Goal: Transaction & Acquisition: Book appointment/travel/reservation

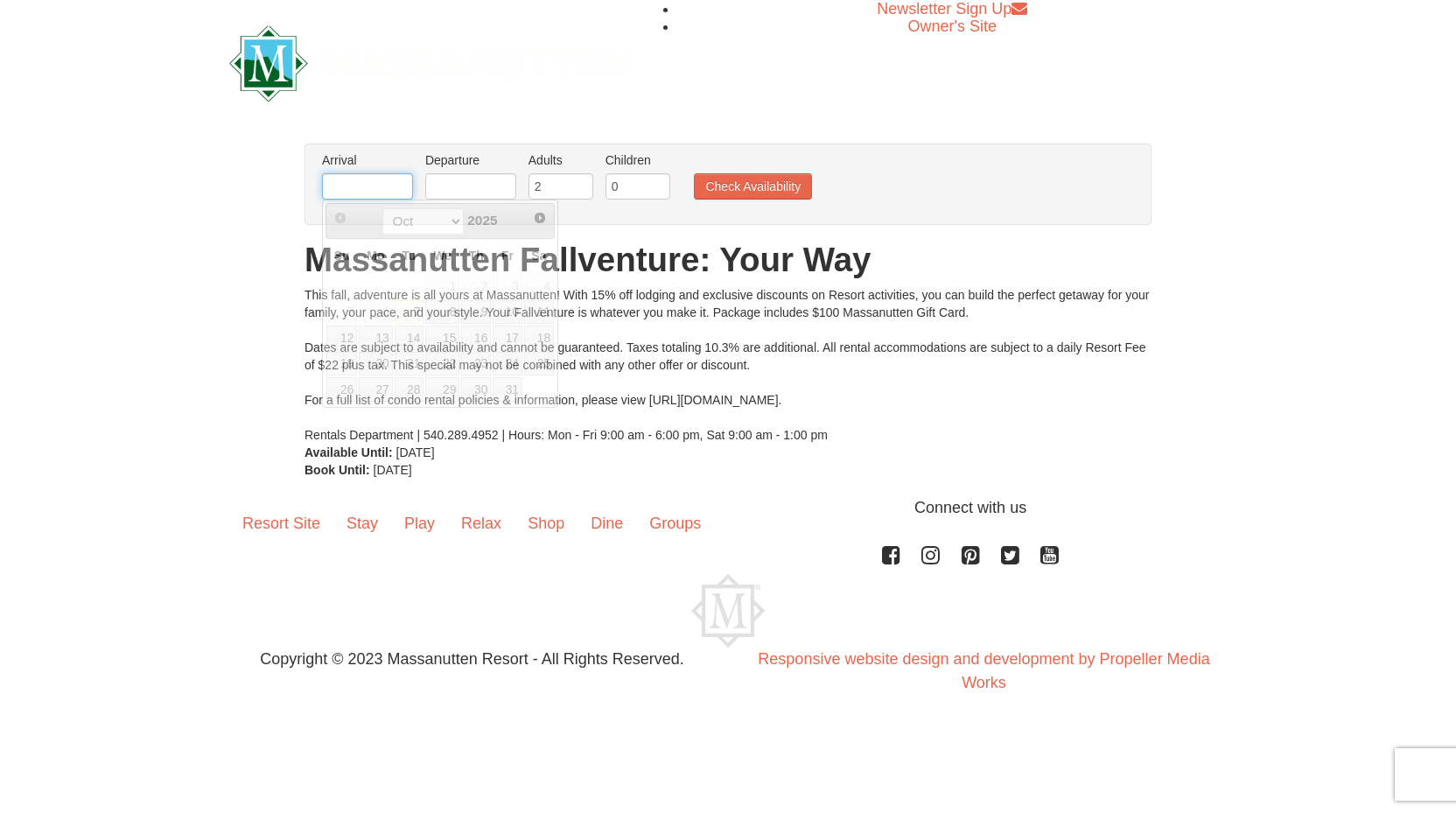
click at [365, 189] on input "text" at bounding box center [368, 186] width 91 height 26
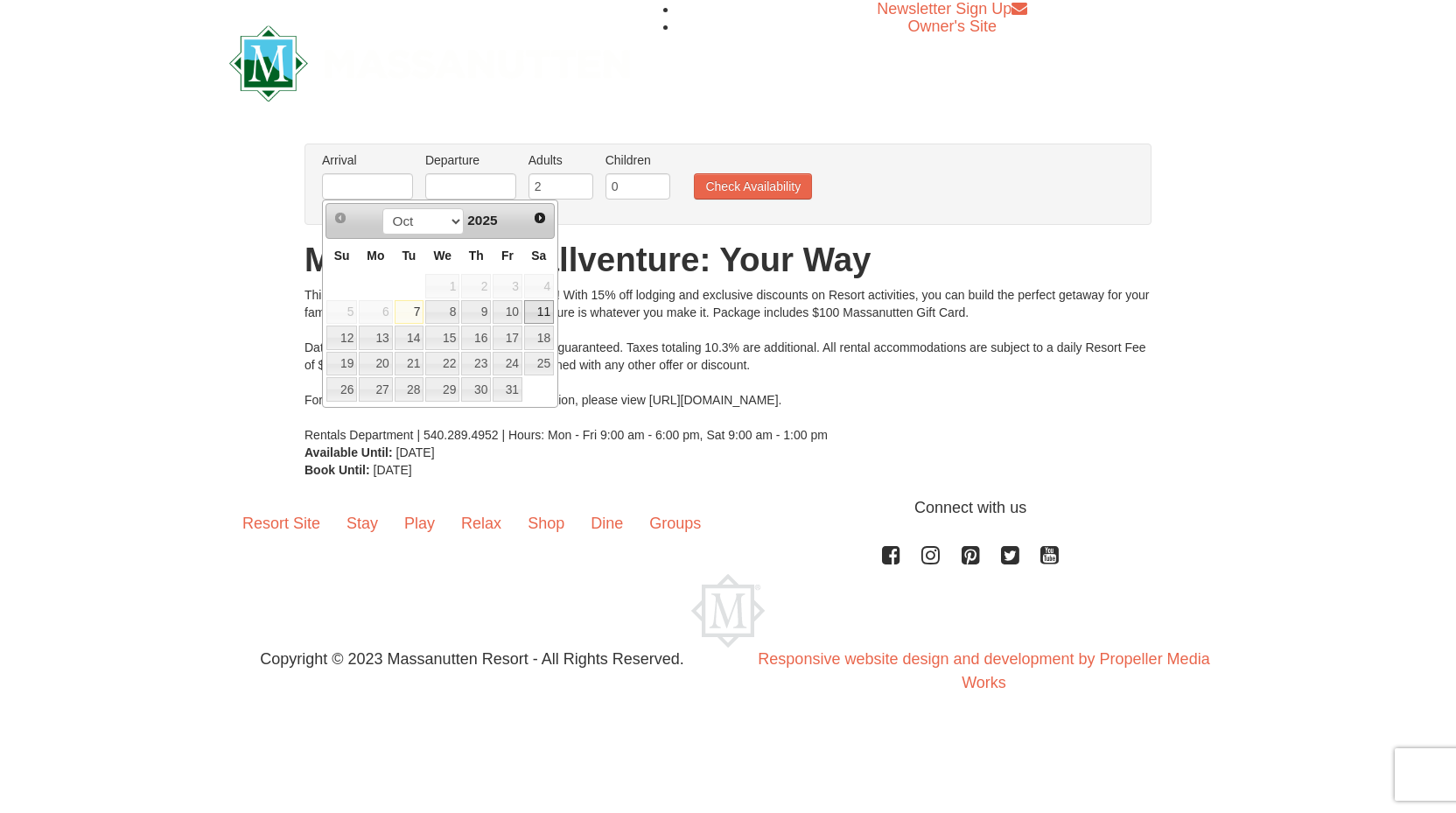
click at [537, 313] on link "11" at bounding box center [539, 312] width 29 height 24
type input "[DATE]"
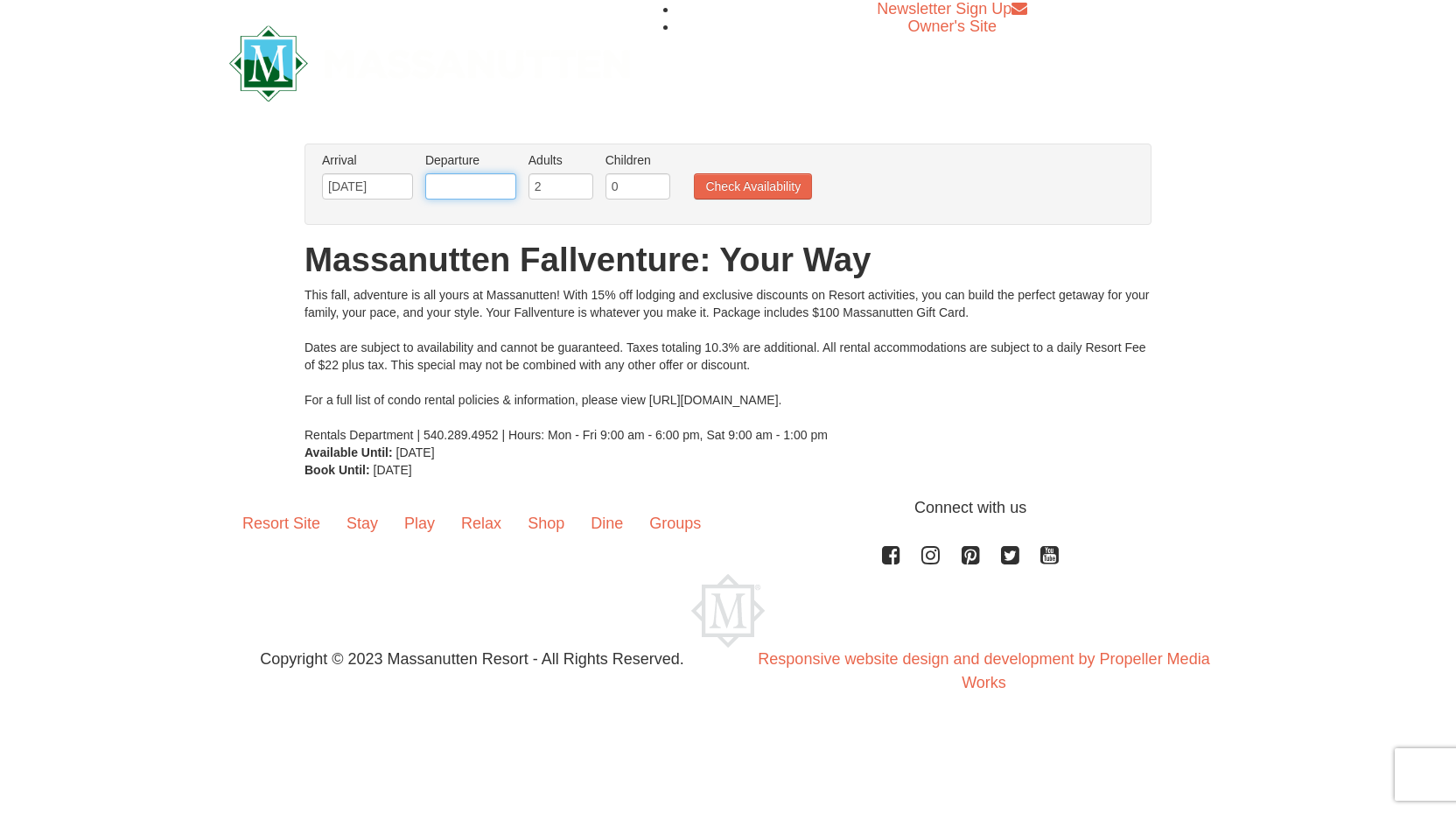
click at [458, 180] on input "text" at bounding box center [471, 186] width 91 height 26
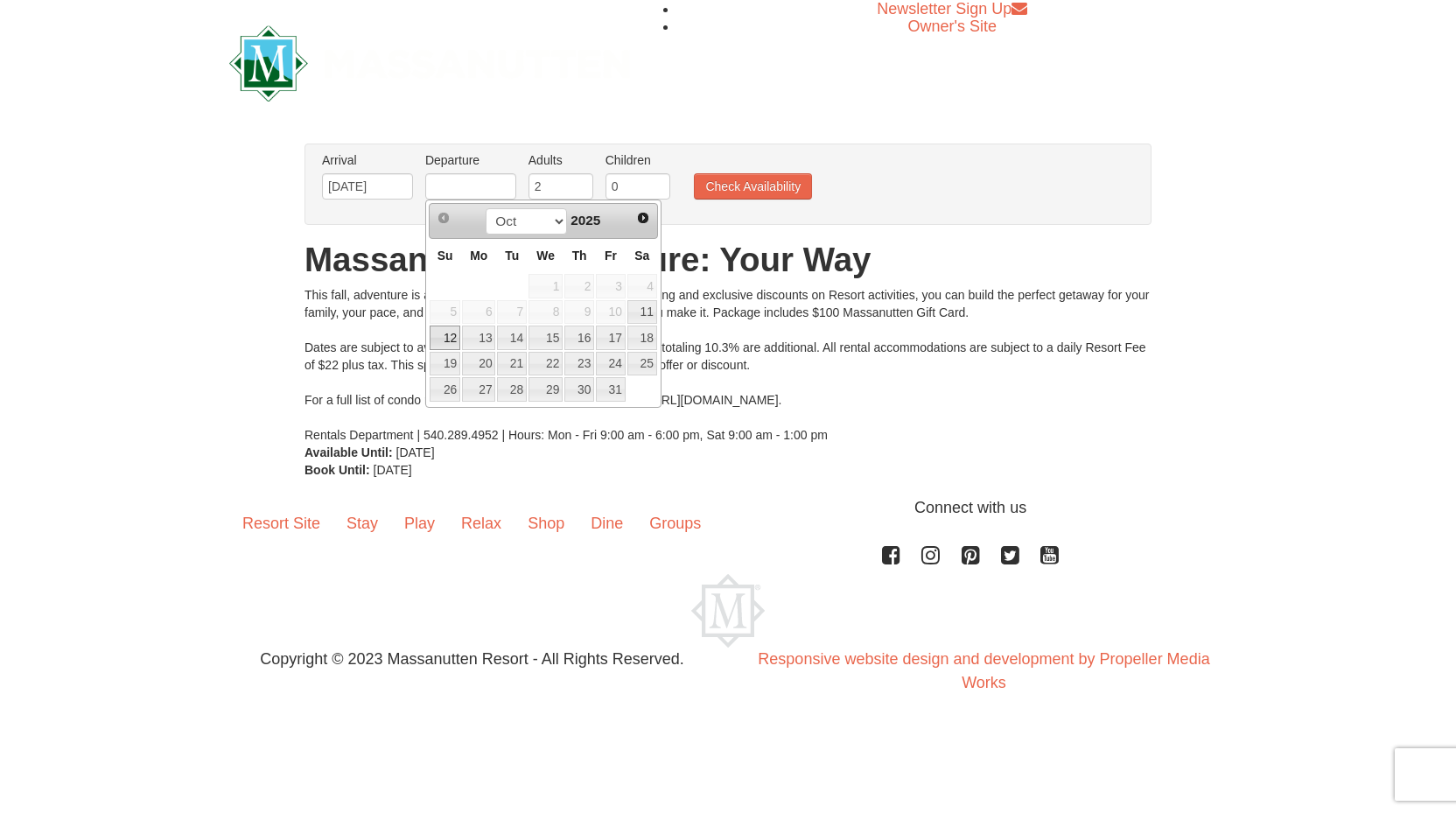
click at [451, 336] on link "12" at bounding box center [445, 337] width 30 height 24
type input "[DATE]"
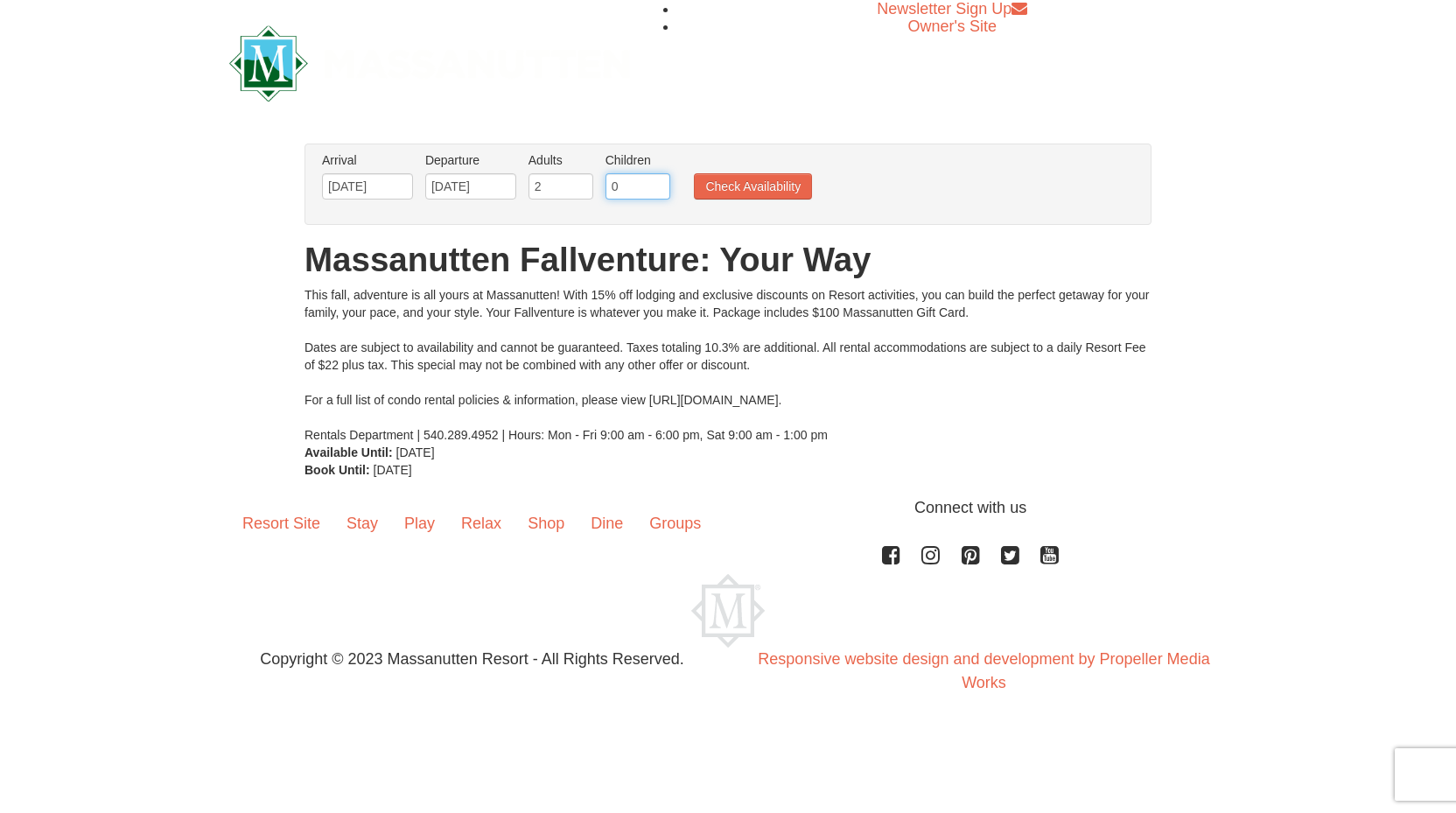
click at [647, 187] on input "0" at bounding box center [638, 186] width 64 height 26
type input "1"
click at [656, 186] on input "1" at bounding box center [638, 186] width 64 height 26
click at [735, 182] on button "Check Availability" at bounding box center [753, 186] width 118 height 26
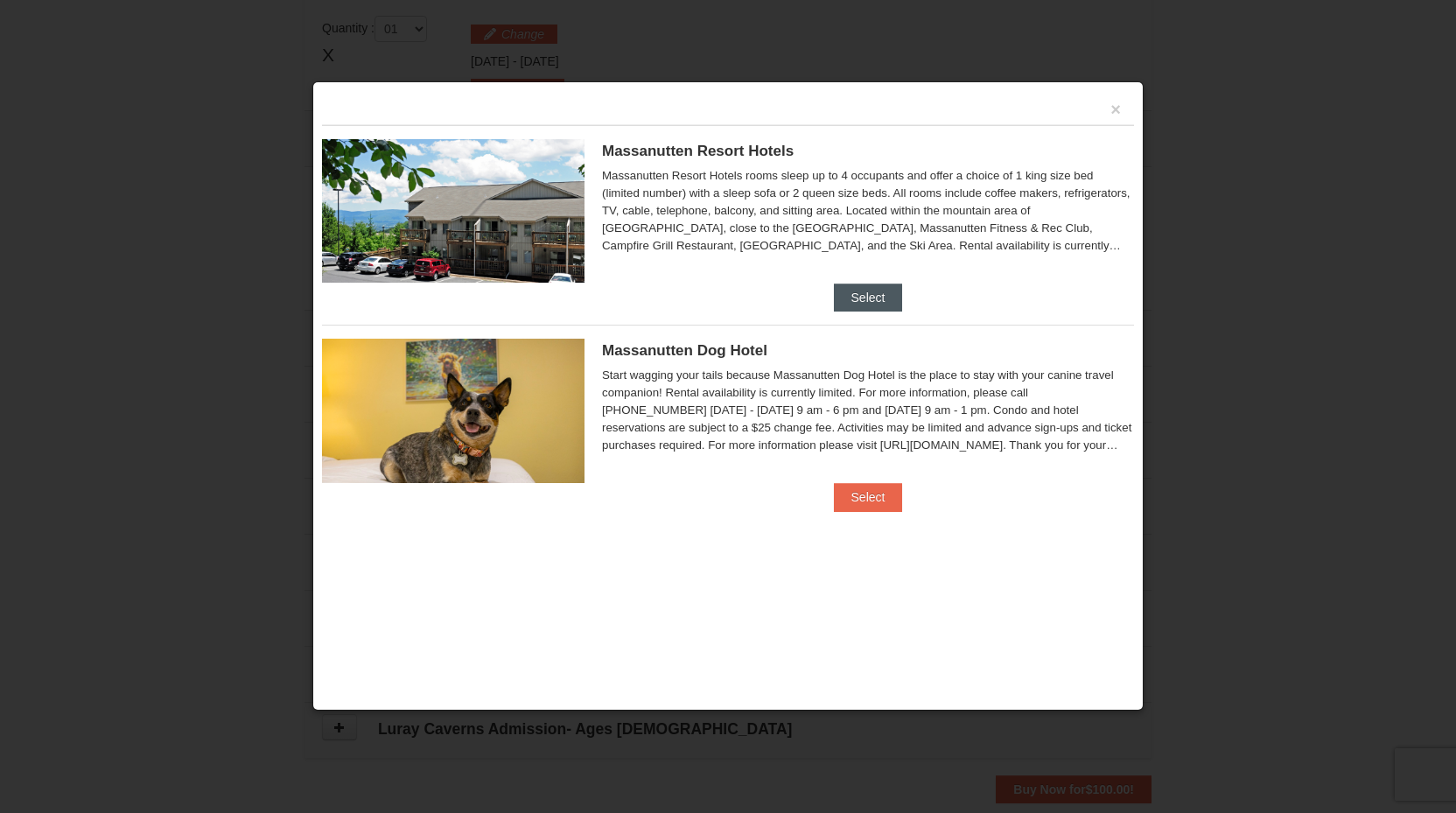
scroll to position [523, 0]
click at [866, 298] on button "Select" at bounding box center [868, 297] width 69 height 28
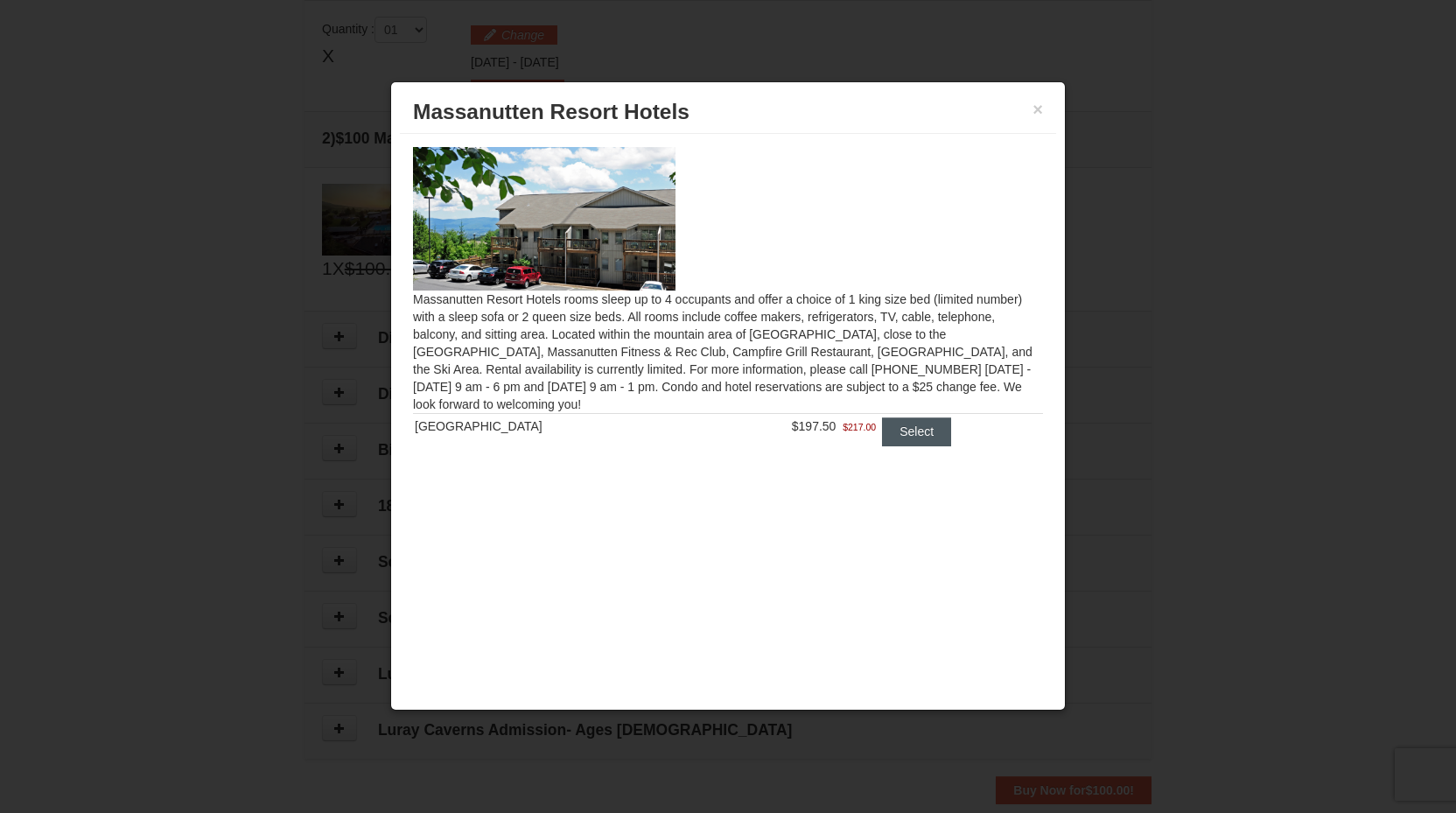
click at [889, 432] on button "Select" at bounding box center [916, 431] width 69 height 28
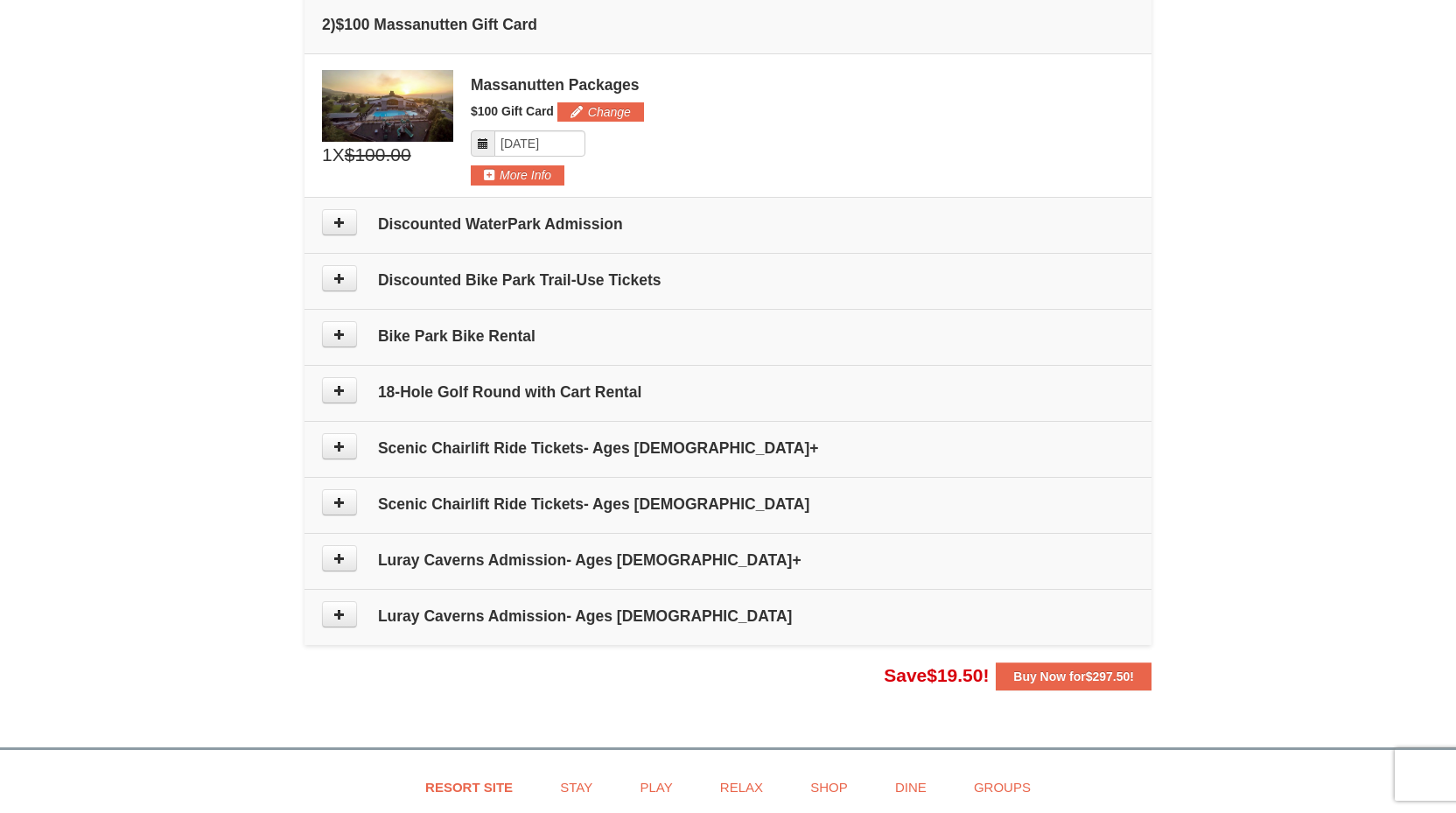
scroll to position [695, 0]
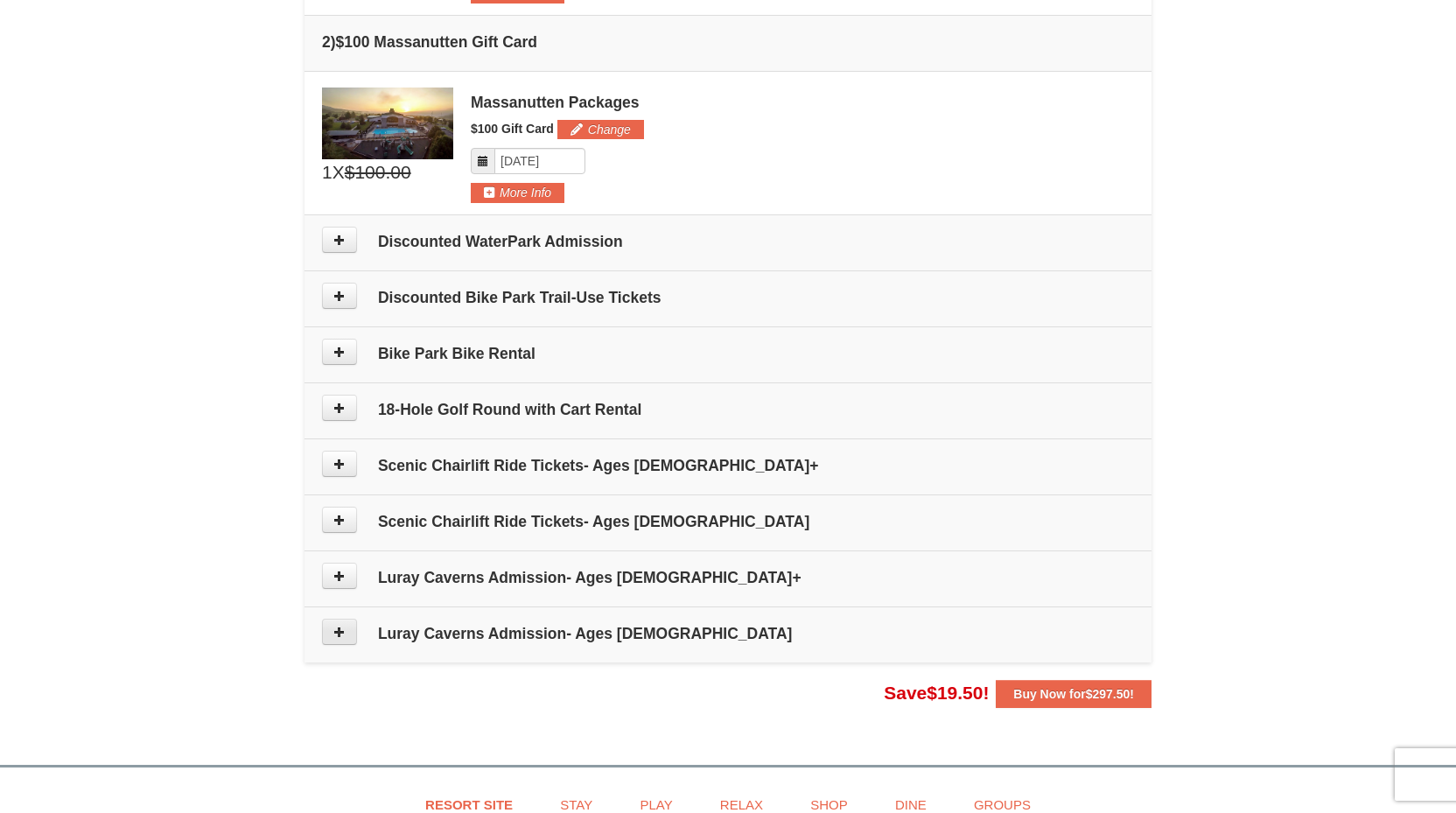
click at [342, 623] on button at bounding box center [339, 632] width 35 height 26
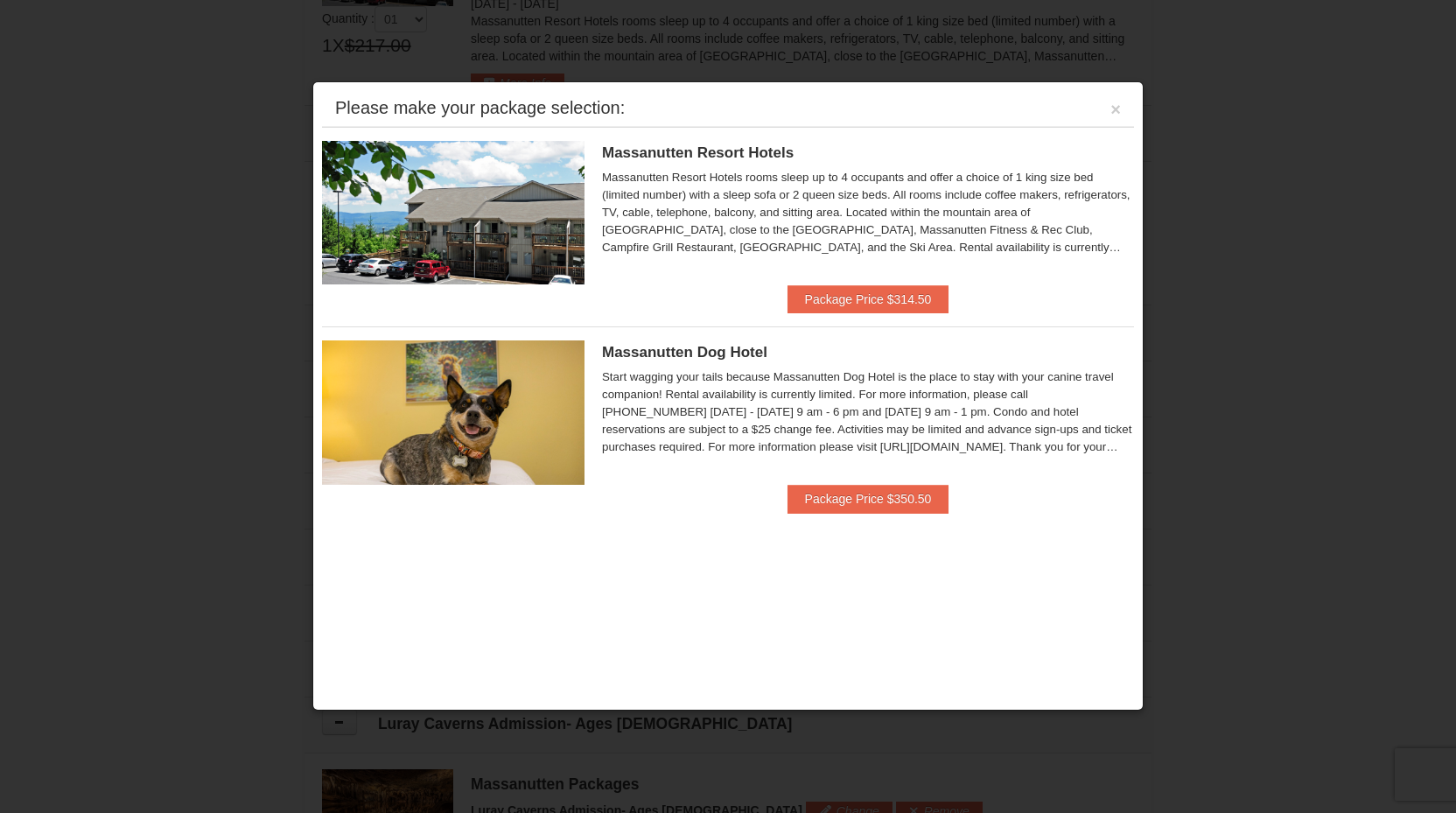
scroll to position [540, 0]
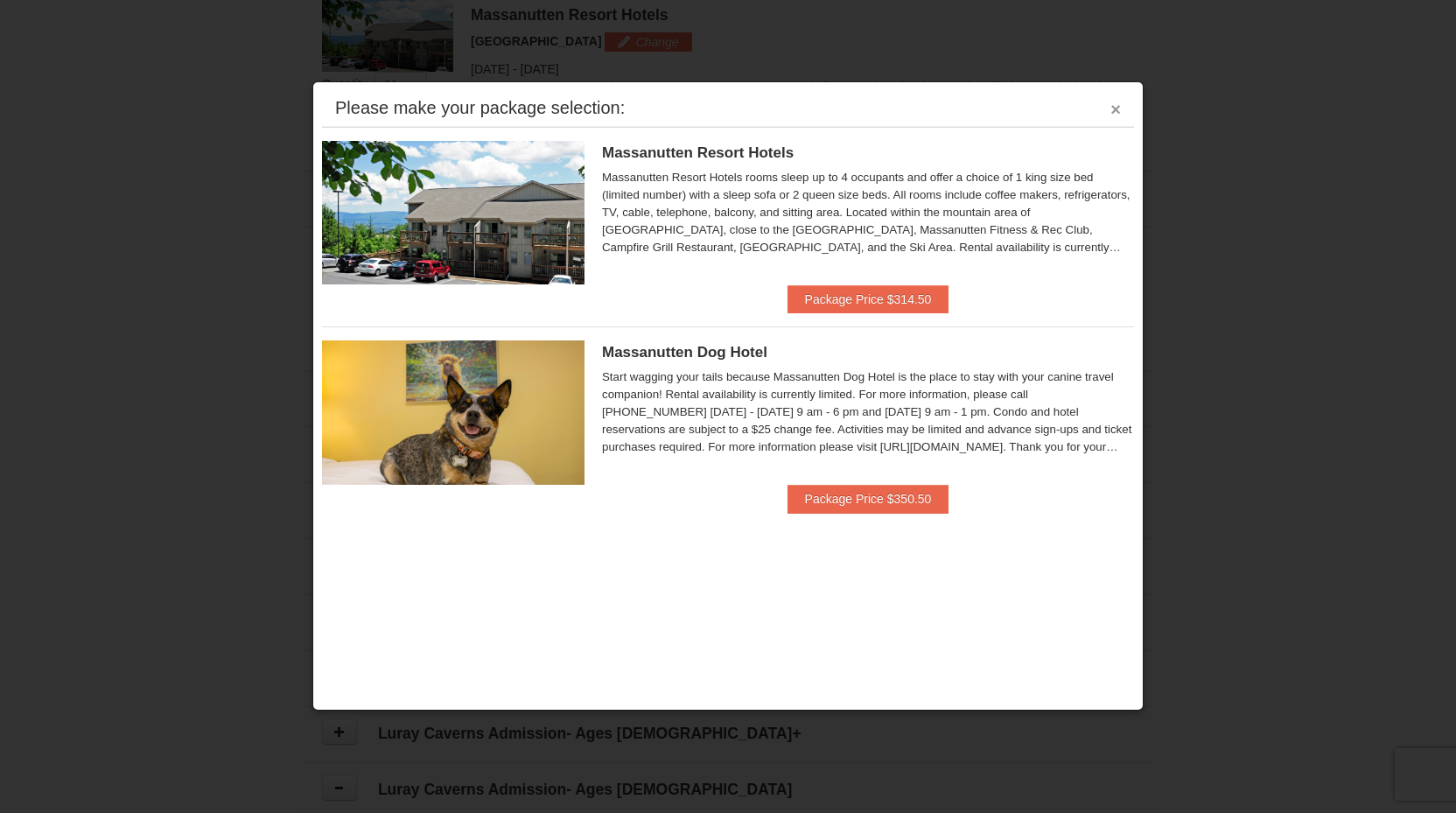
click at [1117, 107] on button "×" at bounding box center [1116, 110] width 11 height 18
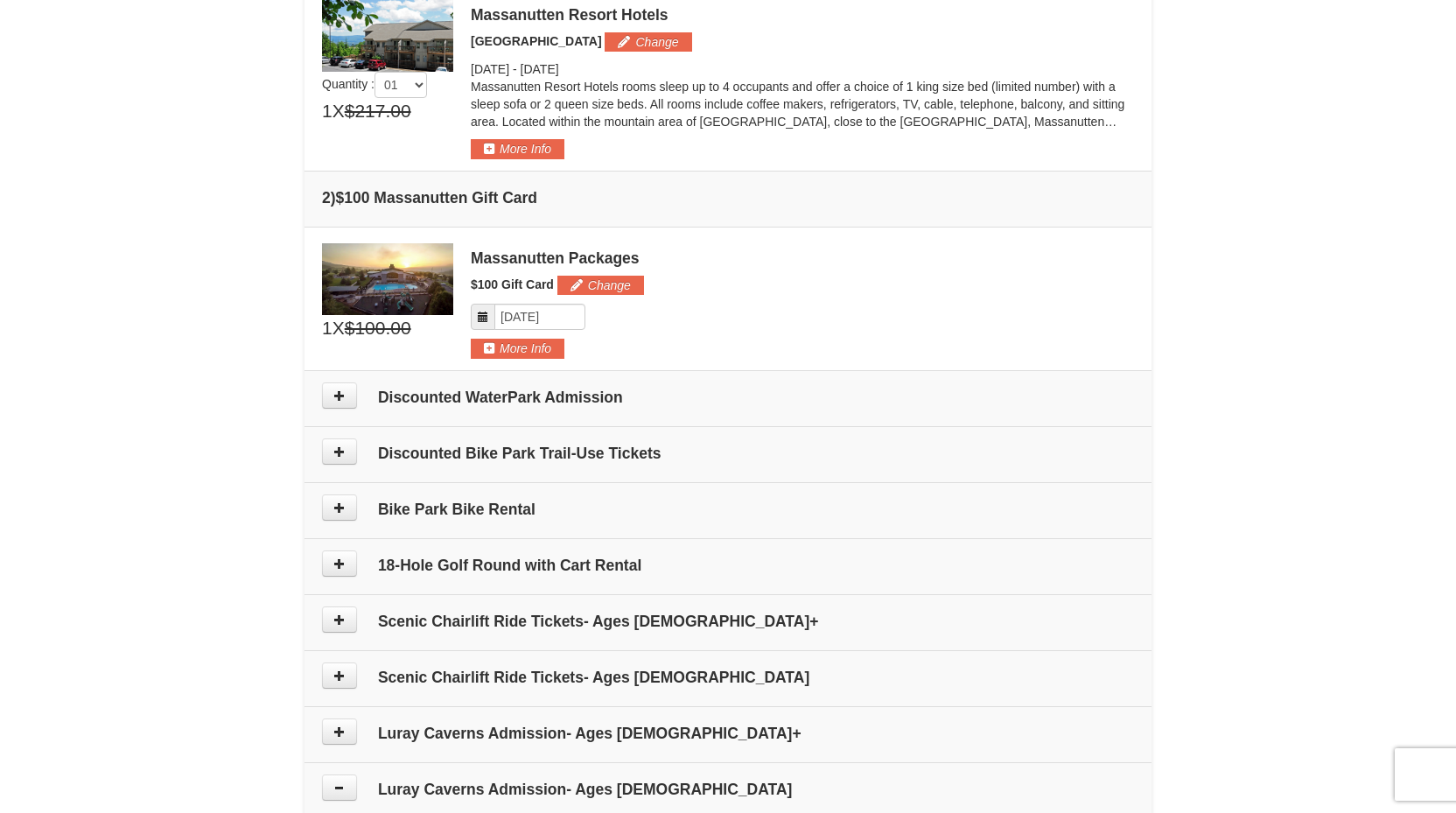
scroll to position [553, 0]
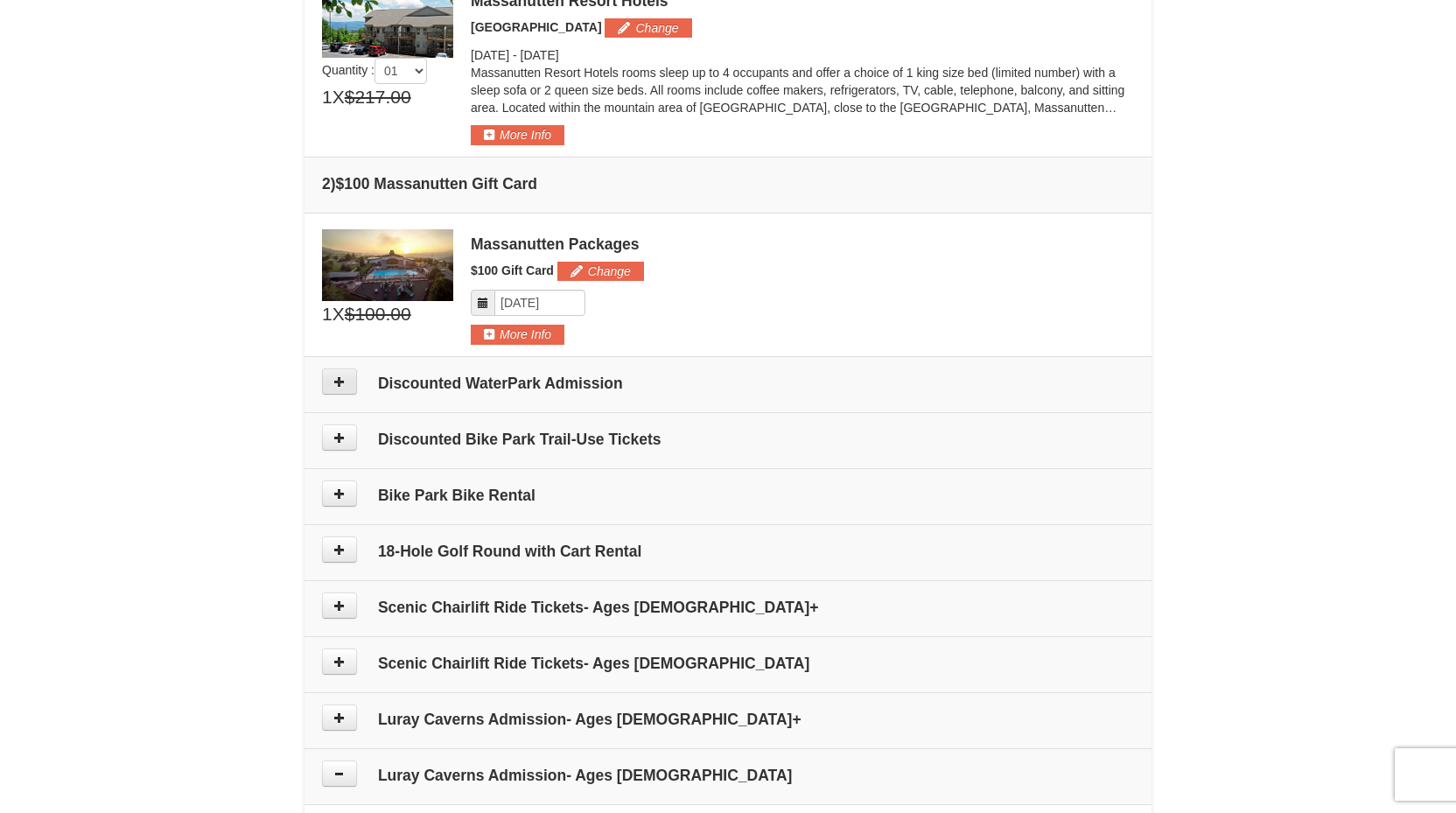
click at [346, 381] on button at bounding box center [339, 381] width 35 height 26
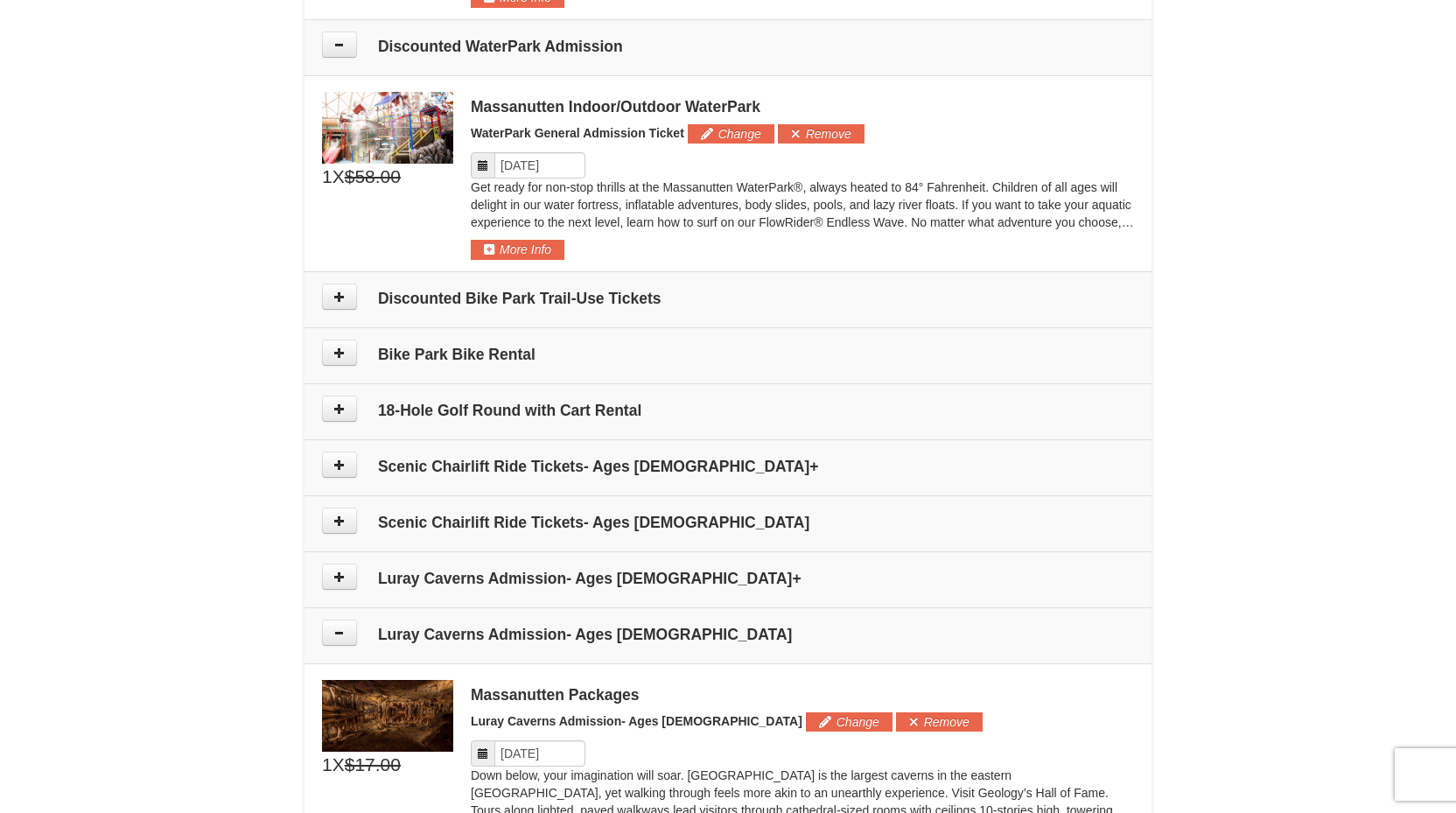
scroll to position [909, 0]
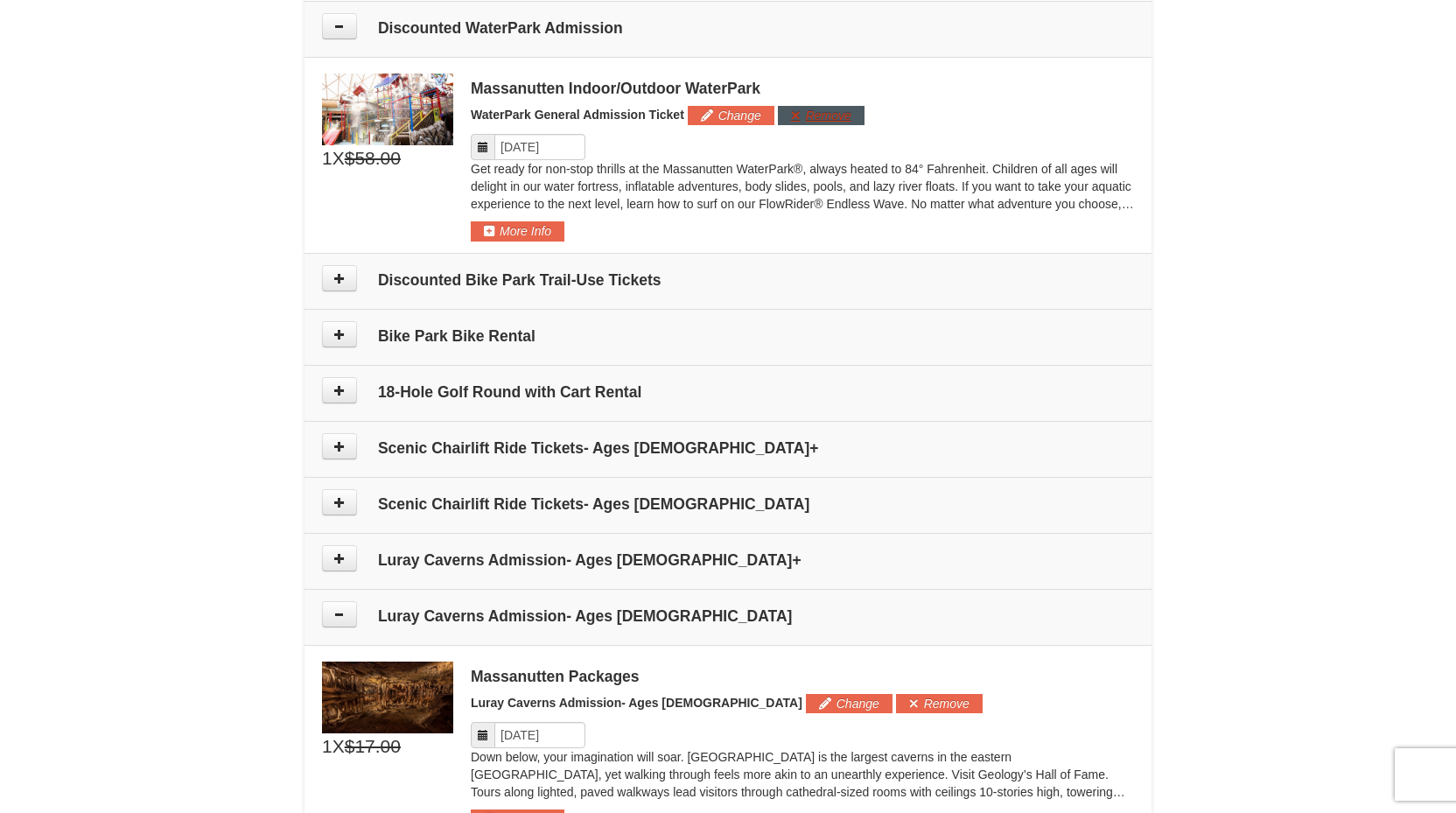
click at [821, 112] on button "Remove" at bounding box center [821, 116] width 87 height 20
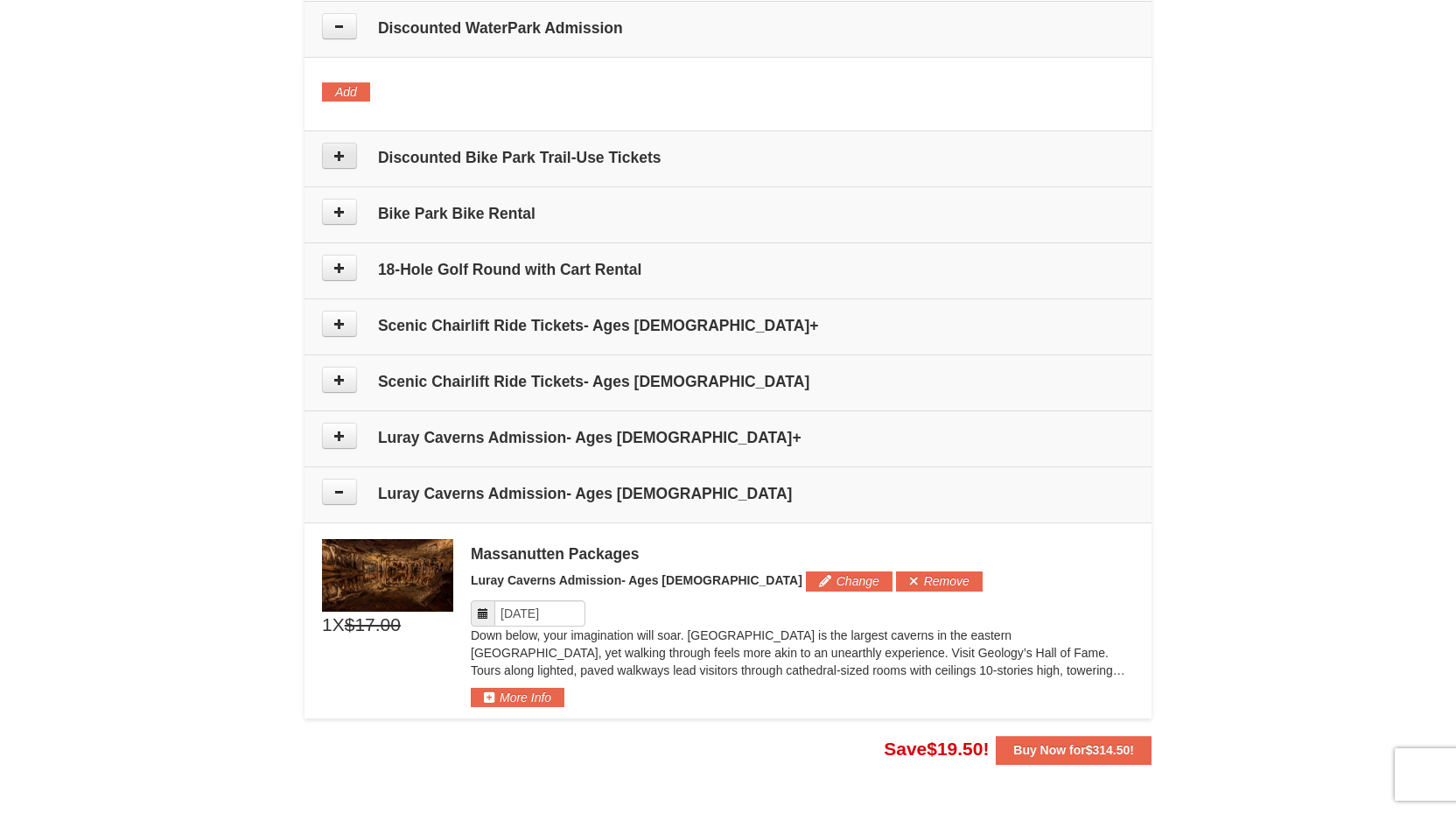
click at [339, 159] on icon at bounding box center [339, 156] width 13 height 13
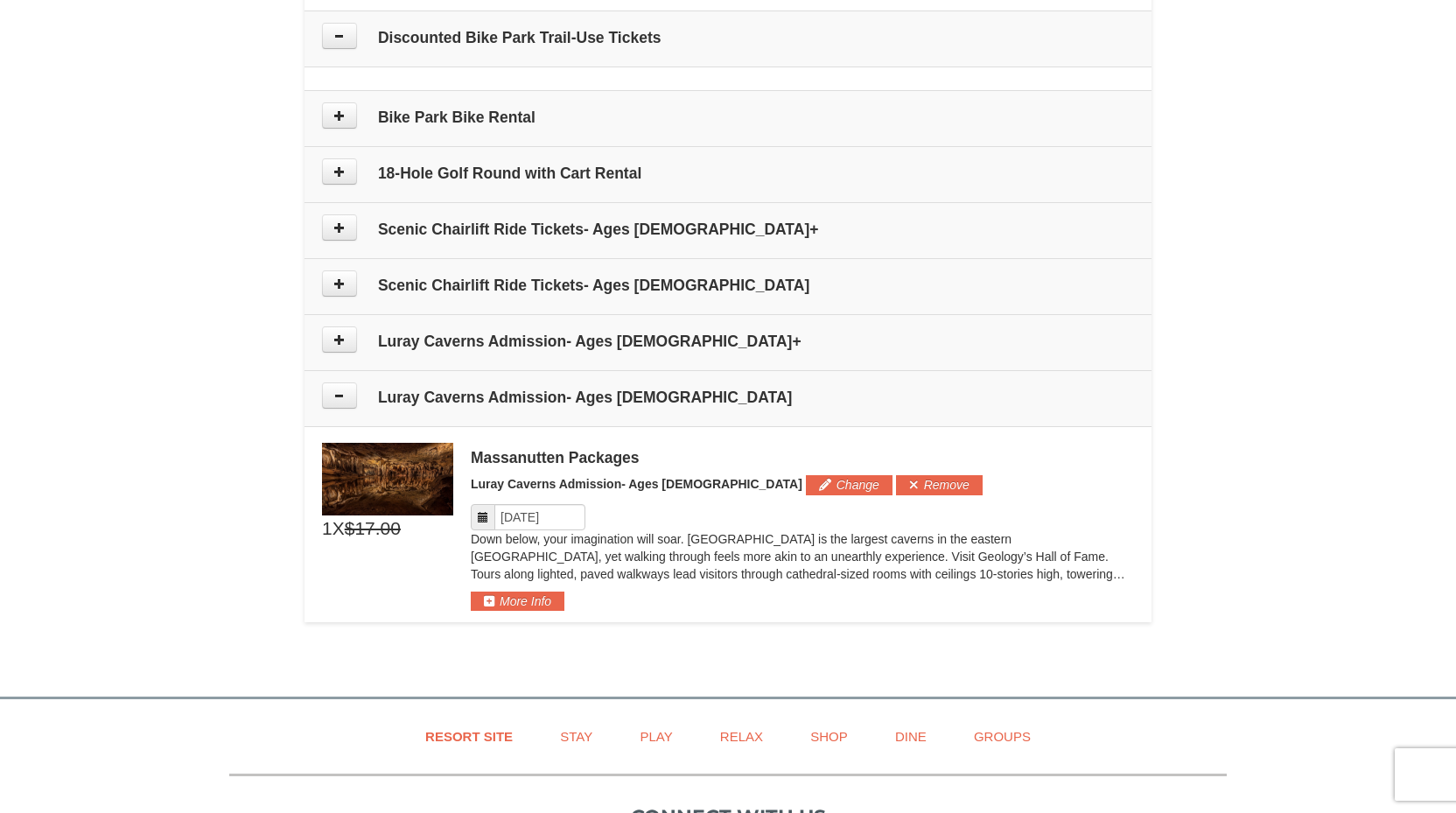
scroll to position [1038, 0]
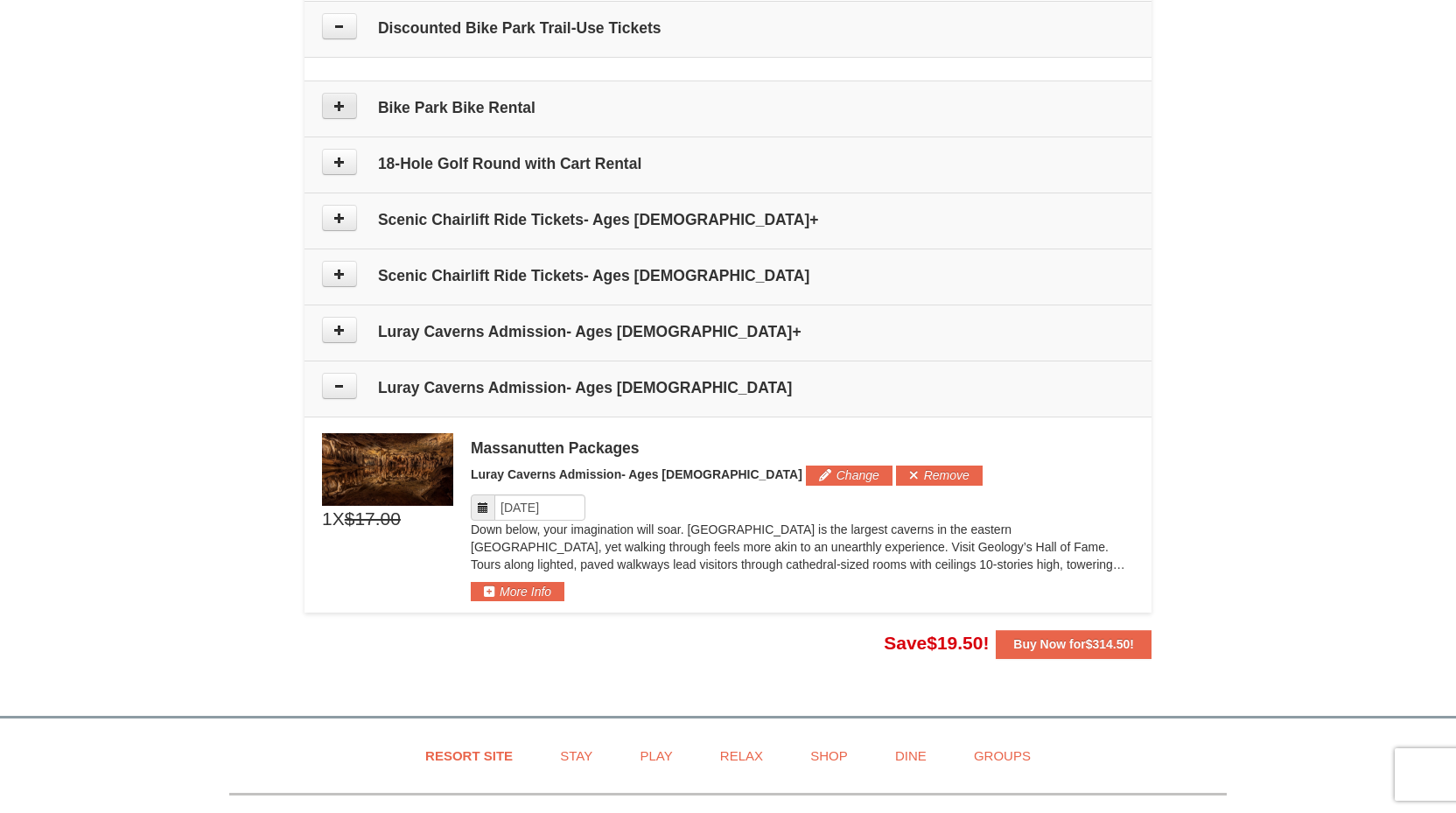
click at [338, 105] on icon at bounding box center [339, 106] width 13 height 13
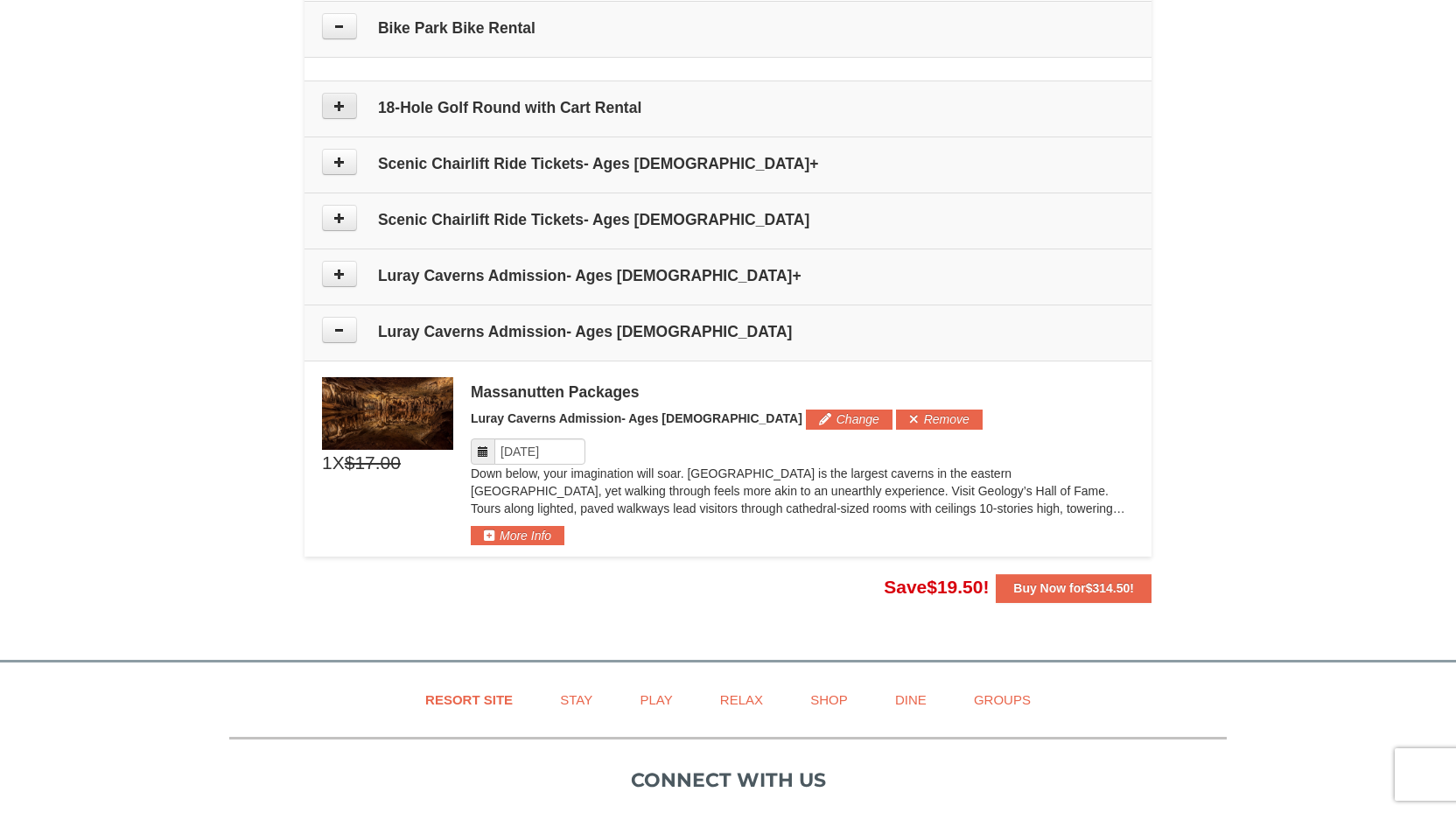
click at [337, 109] on icon at bounding box center [339, 106] width 13 height 13
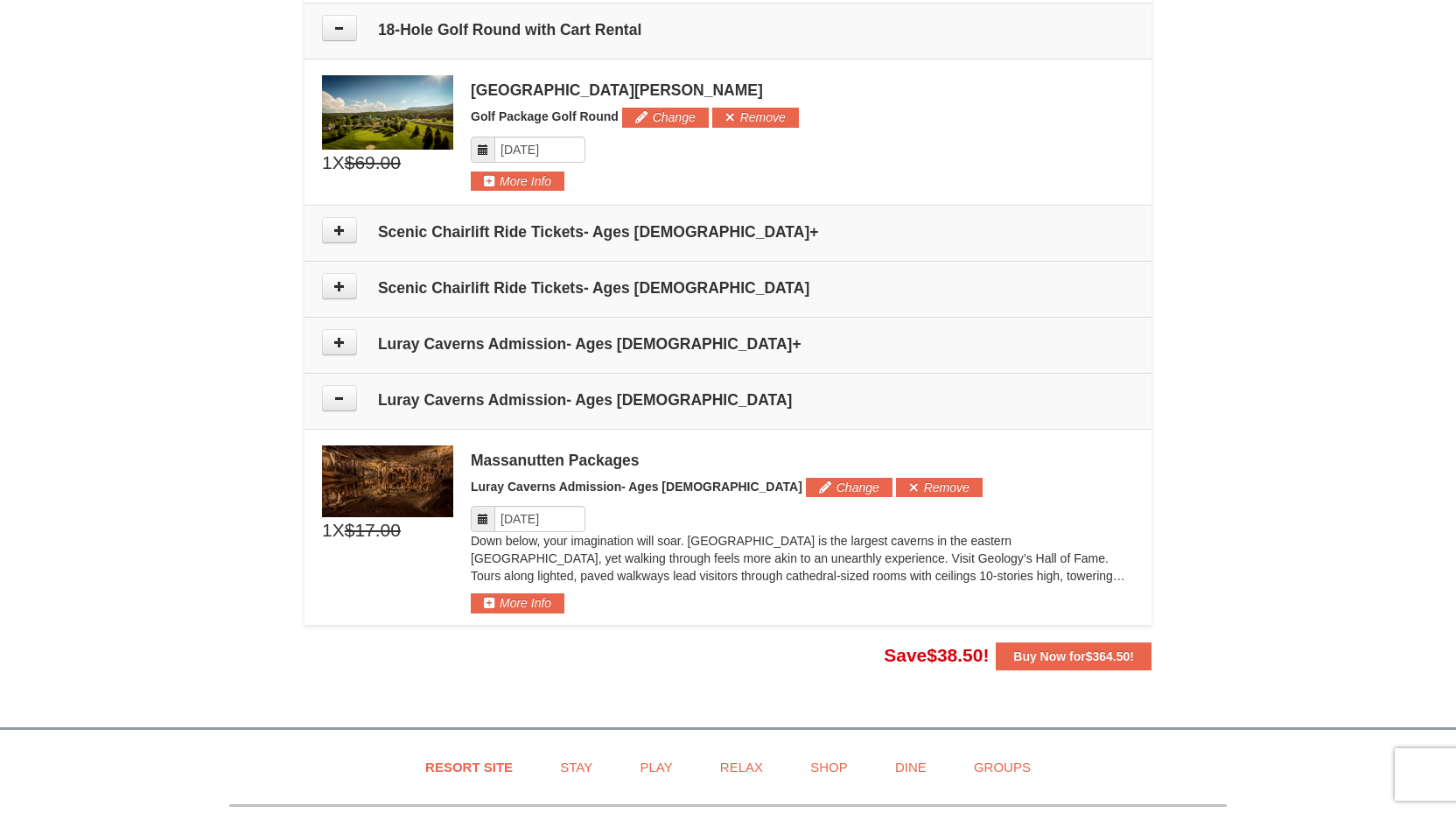
scroll to position [1197, 0]
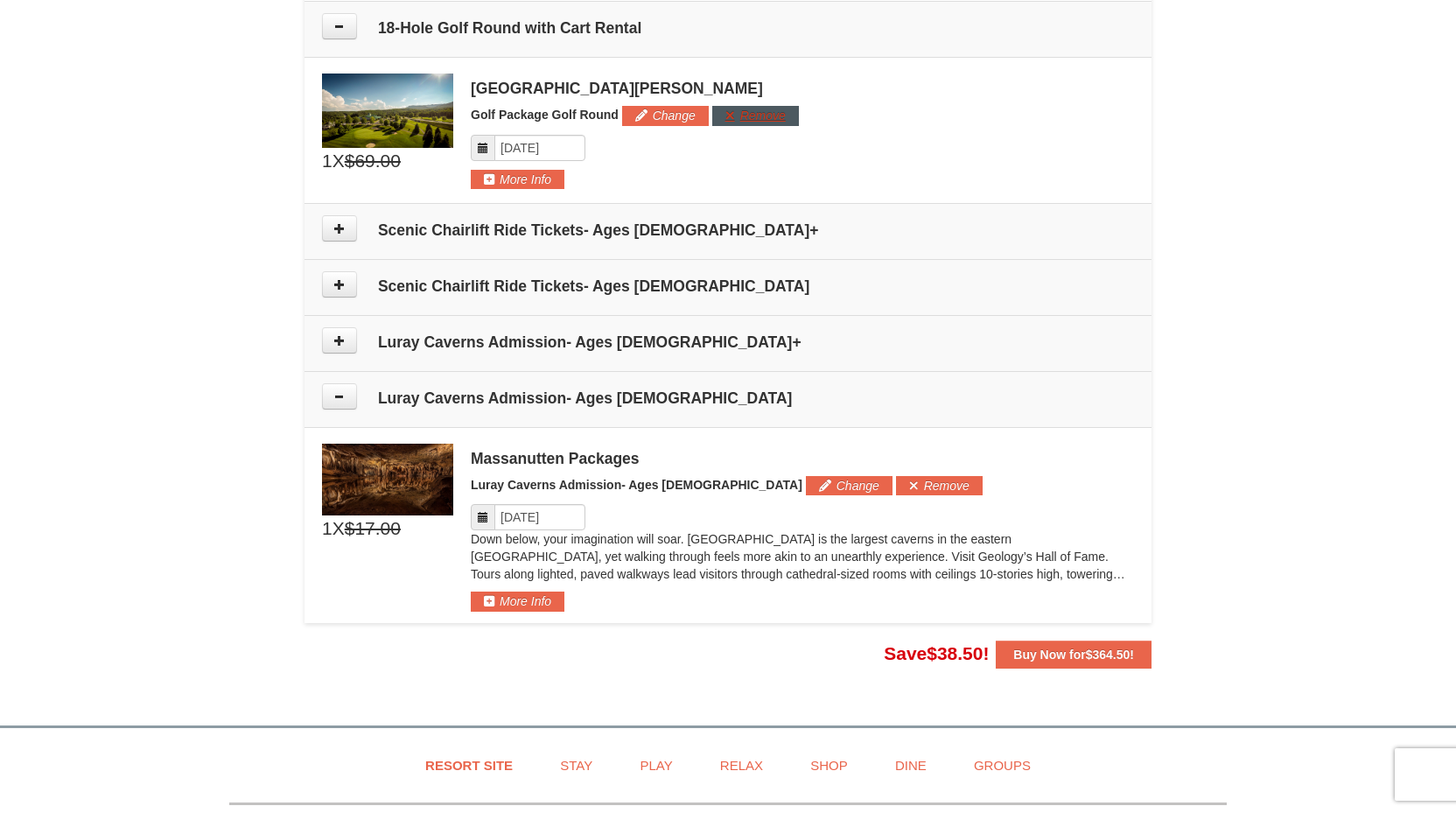
click at [744, 117] on button "Remove" at bounding box center [755, 116] width 87 height 20
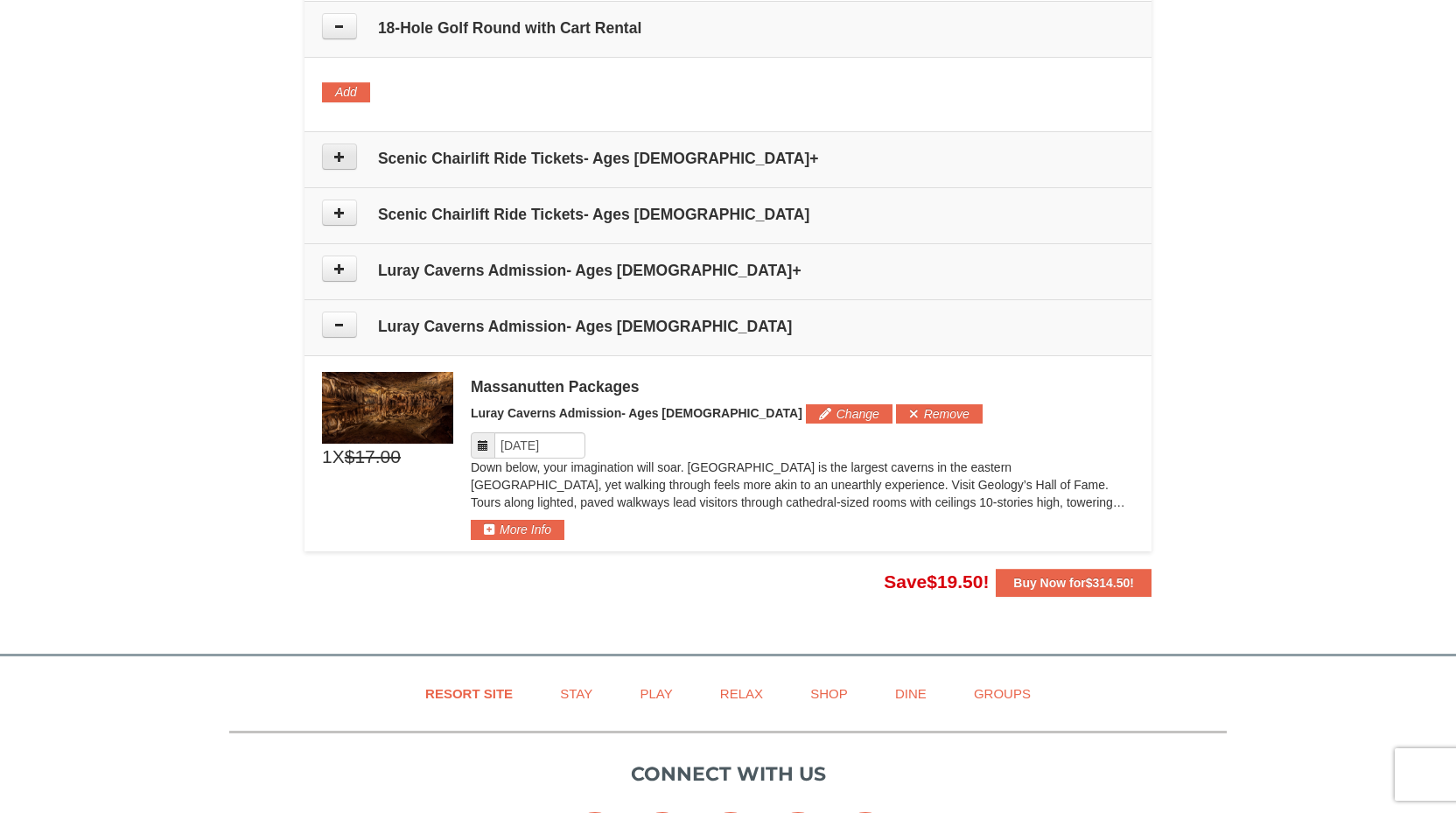
click at [338, 157] on icon at bounding box center [339, 157] width 13 height 13
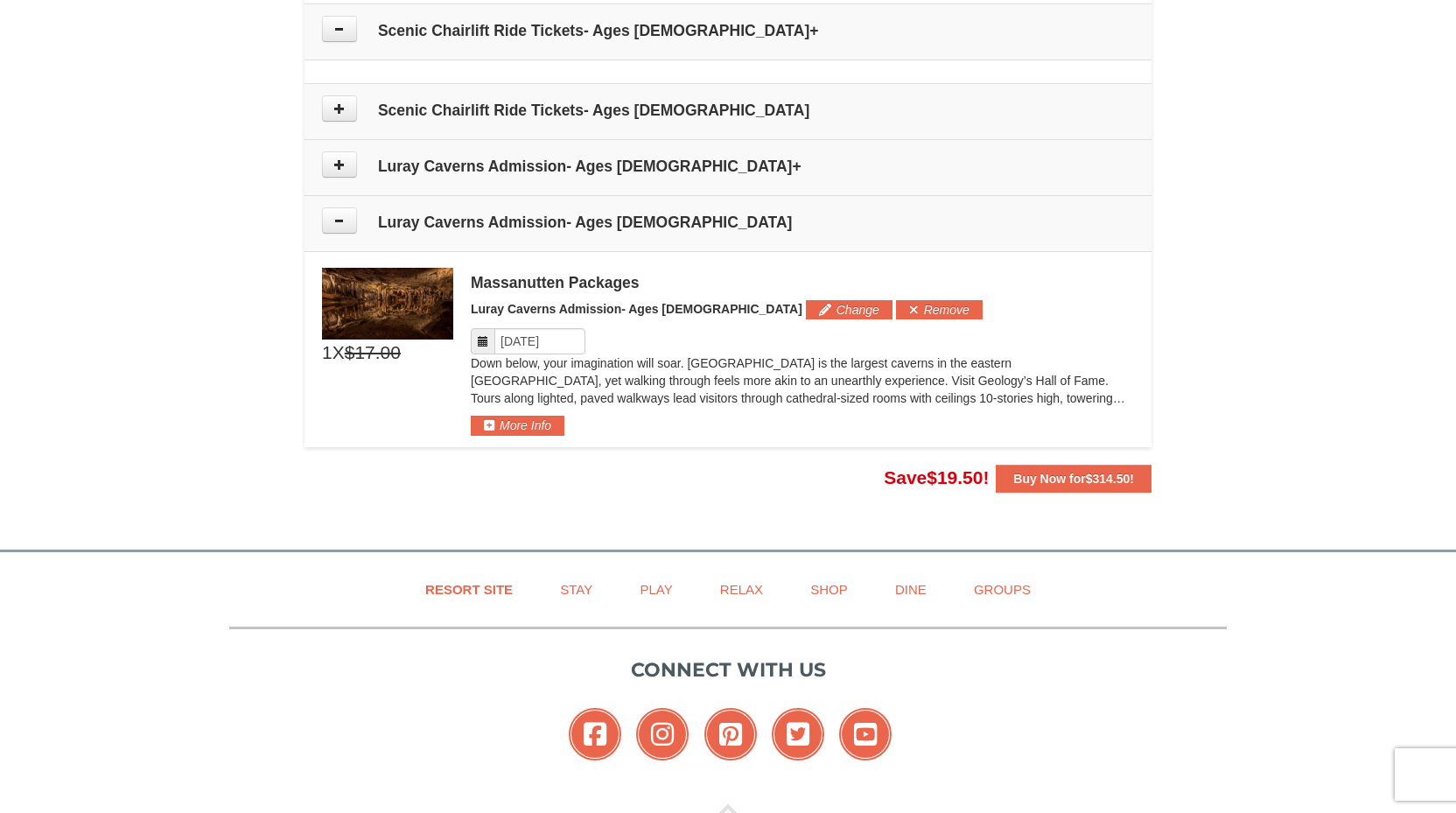
scroll to position [1327, 0]
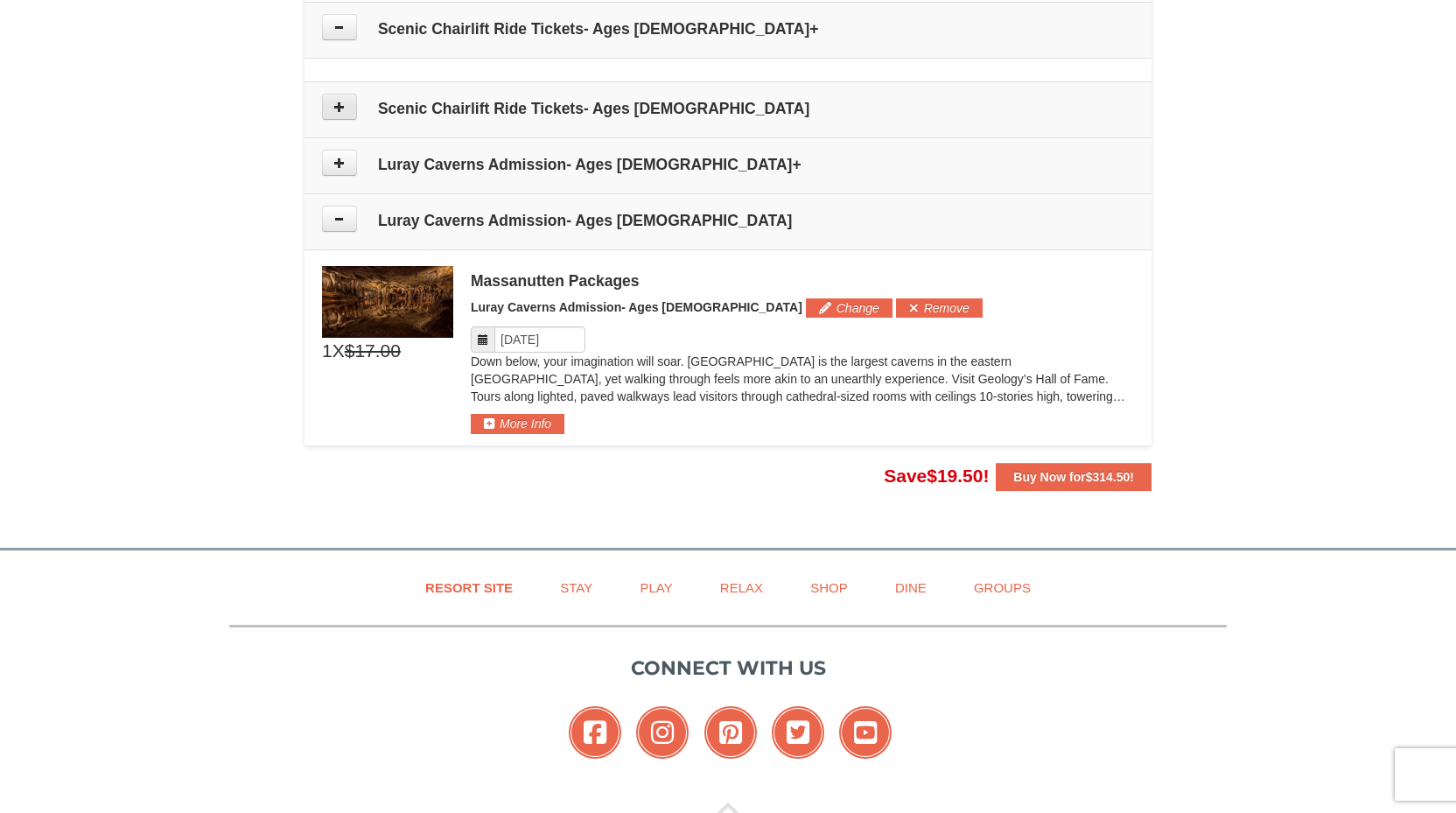
click at [348, 111] on button at bounding box center [339, 106] width 35 height 26
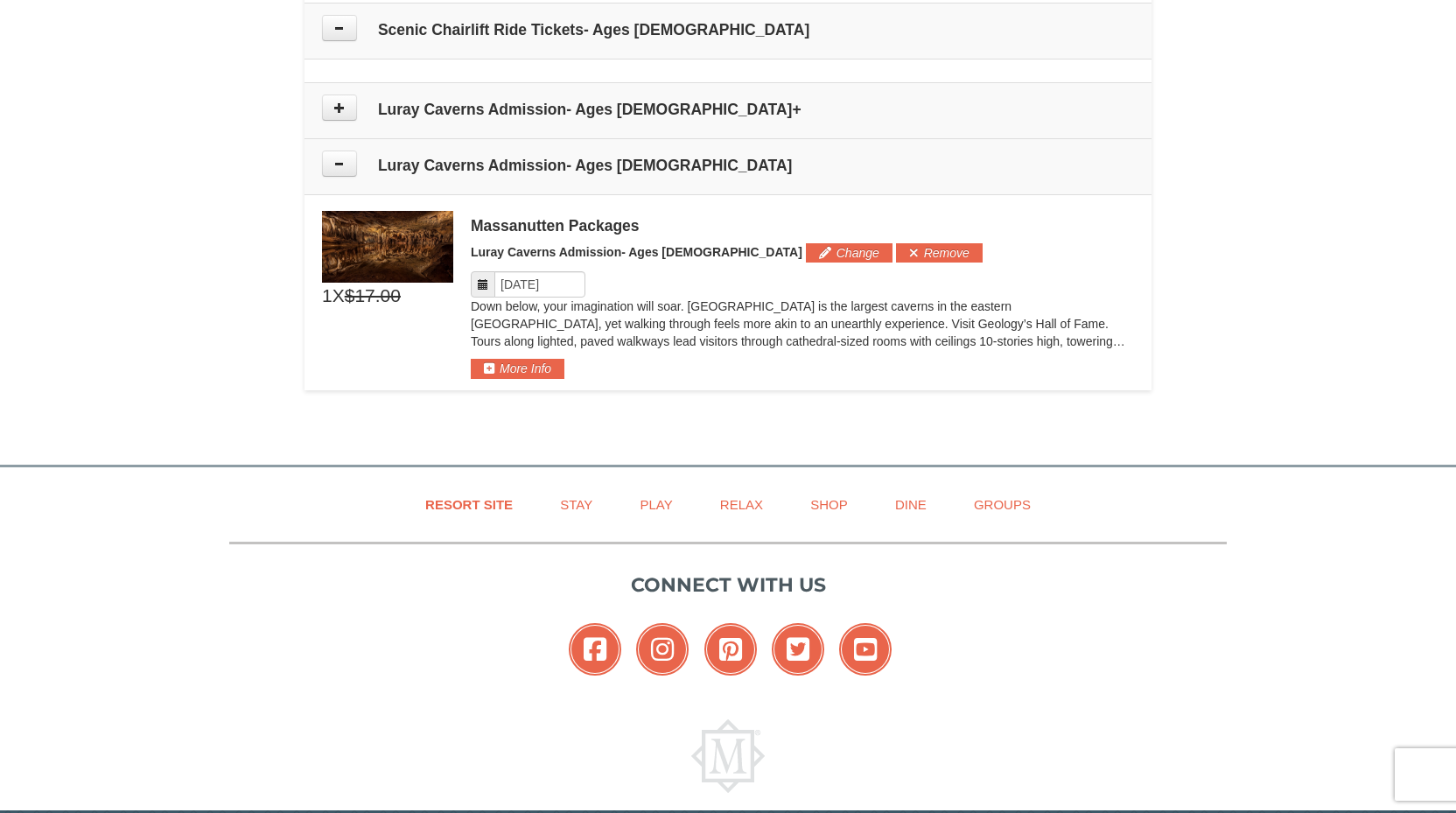
scroll to position [1406, 0]
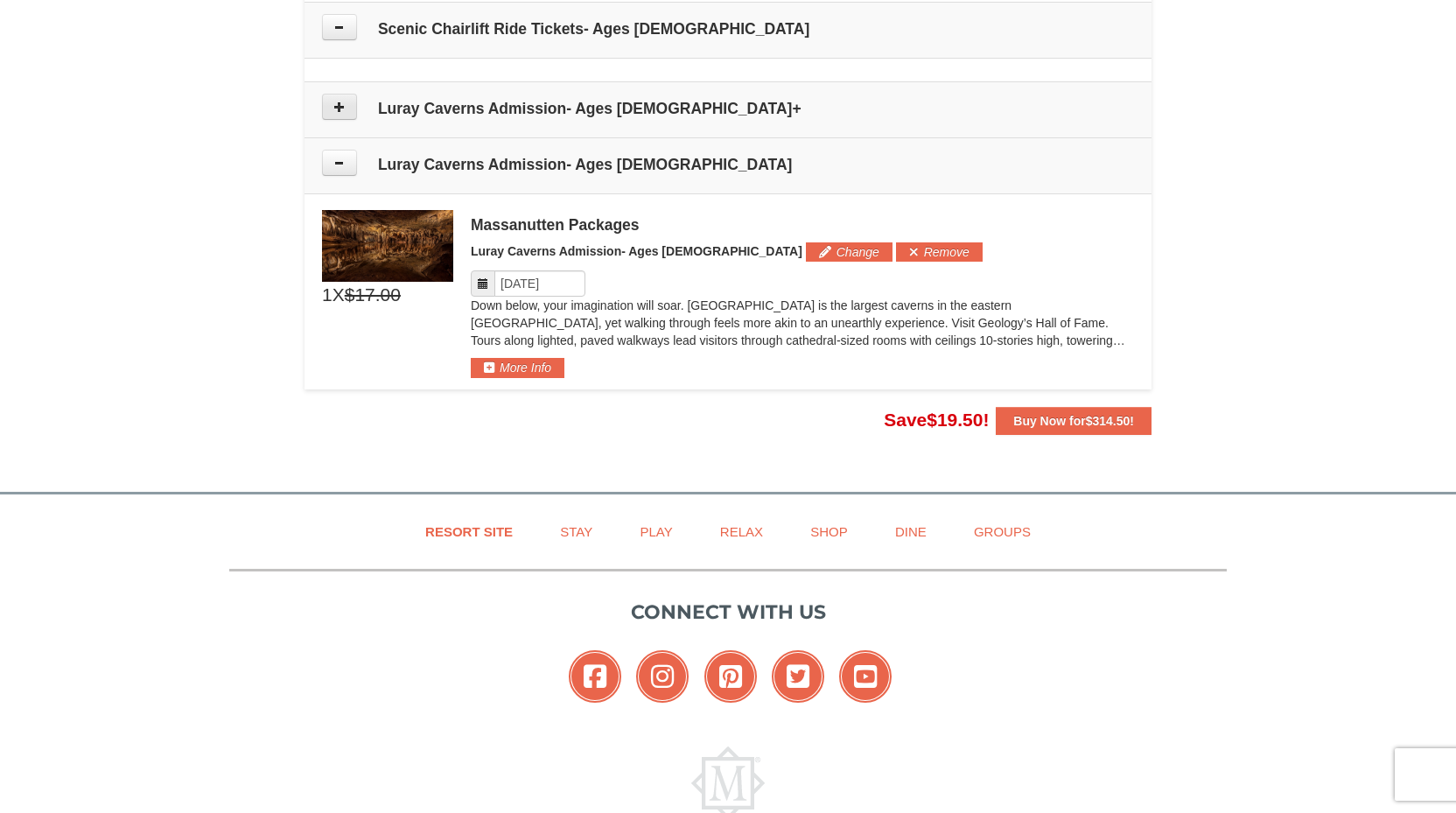
click at [346, 110] on button at bounding box center [339, 106] width 35 height 26
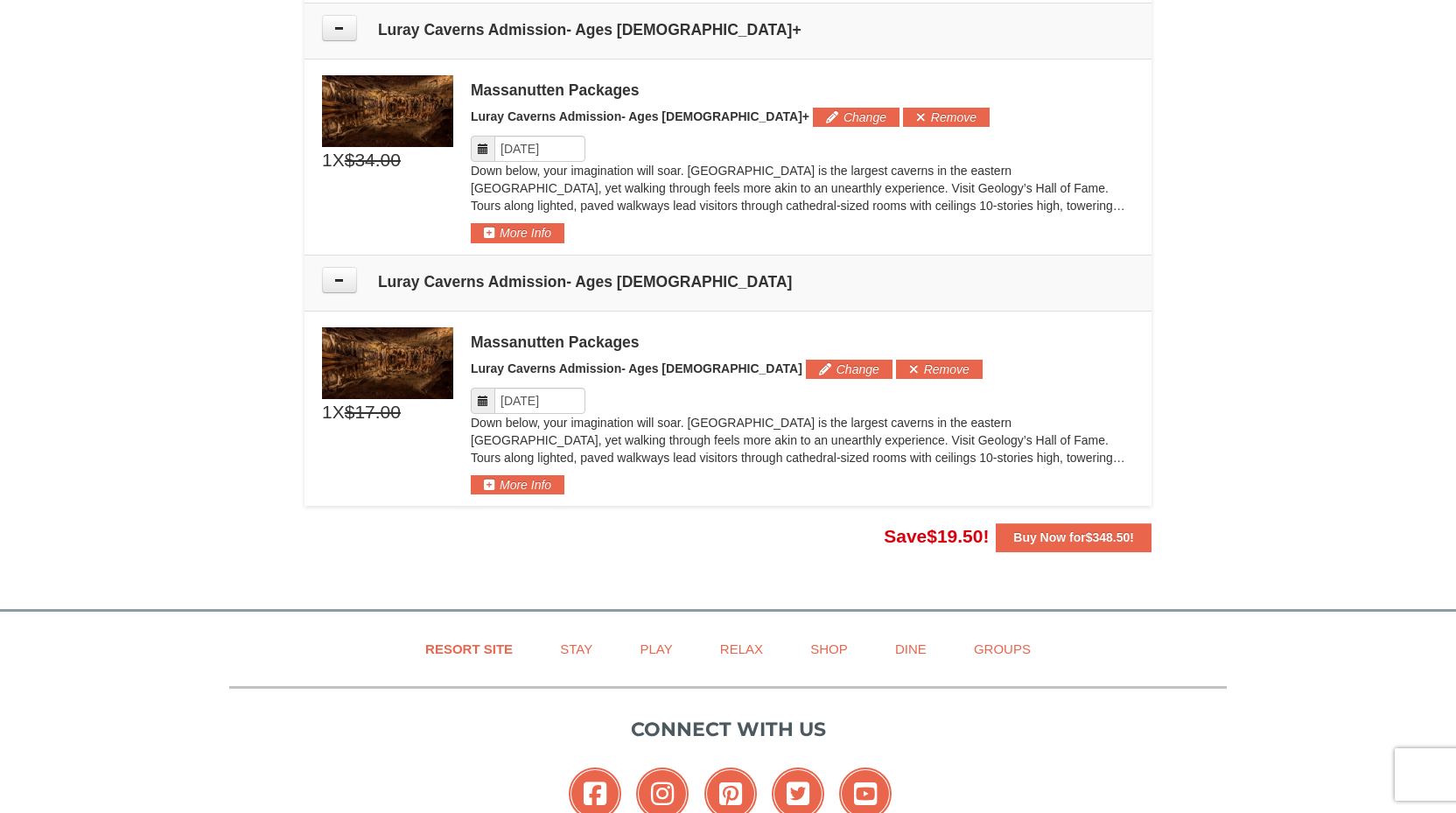
scroll to position [1487, 0]
click at [903, 113] on button "Remove" at bounding box center [946, 117] width 87 height 20
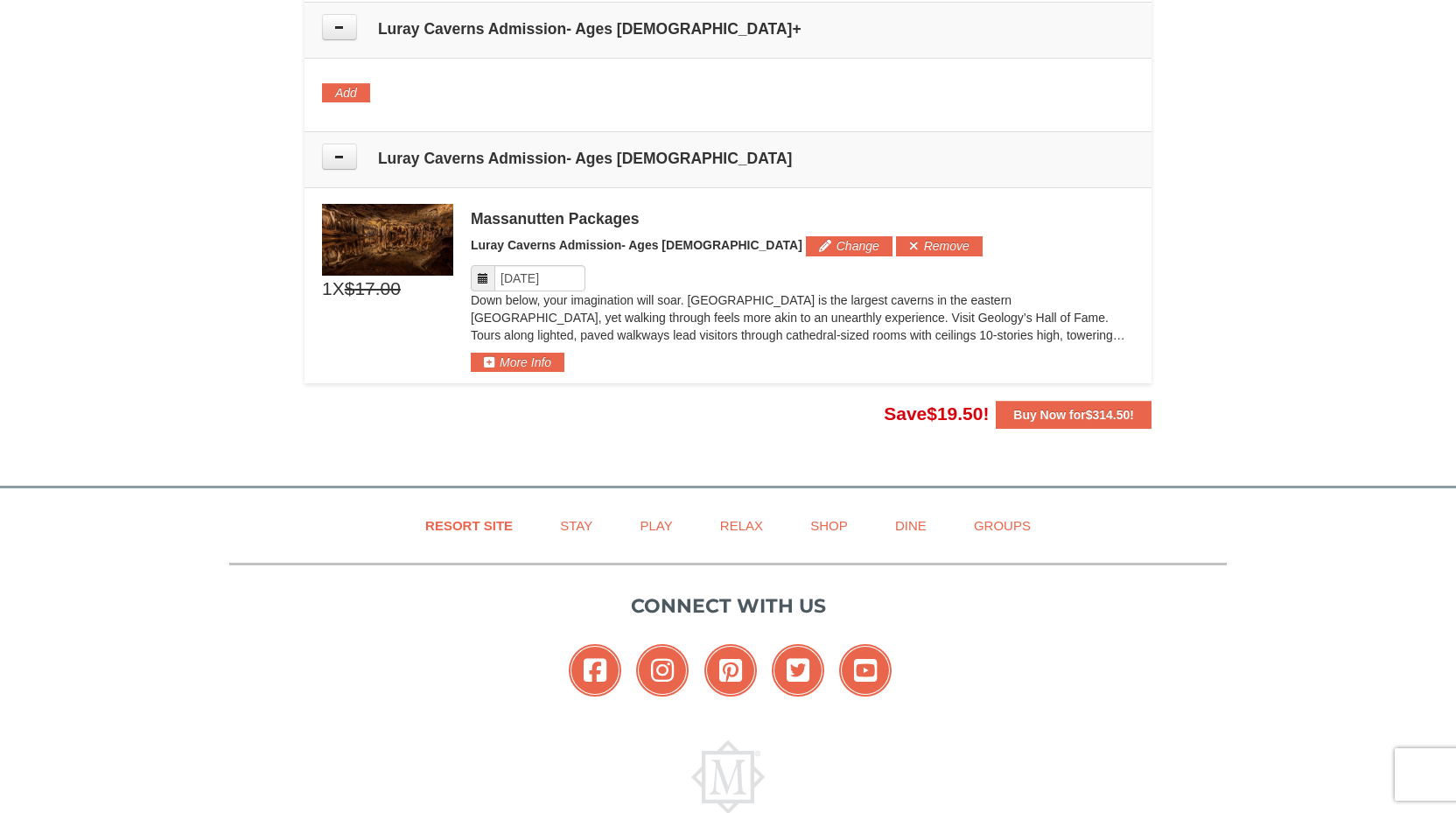
click at [896, 247] on button "Remove" at bounding box center [939, 247] width 87 height 20
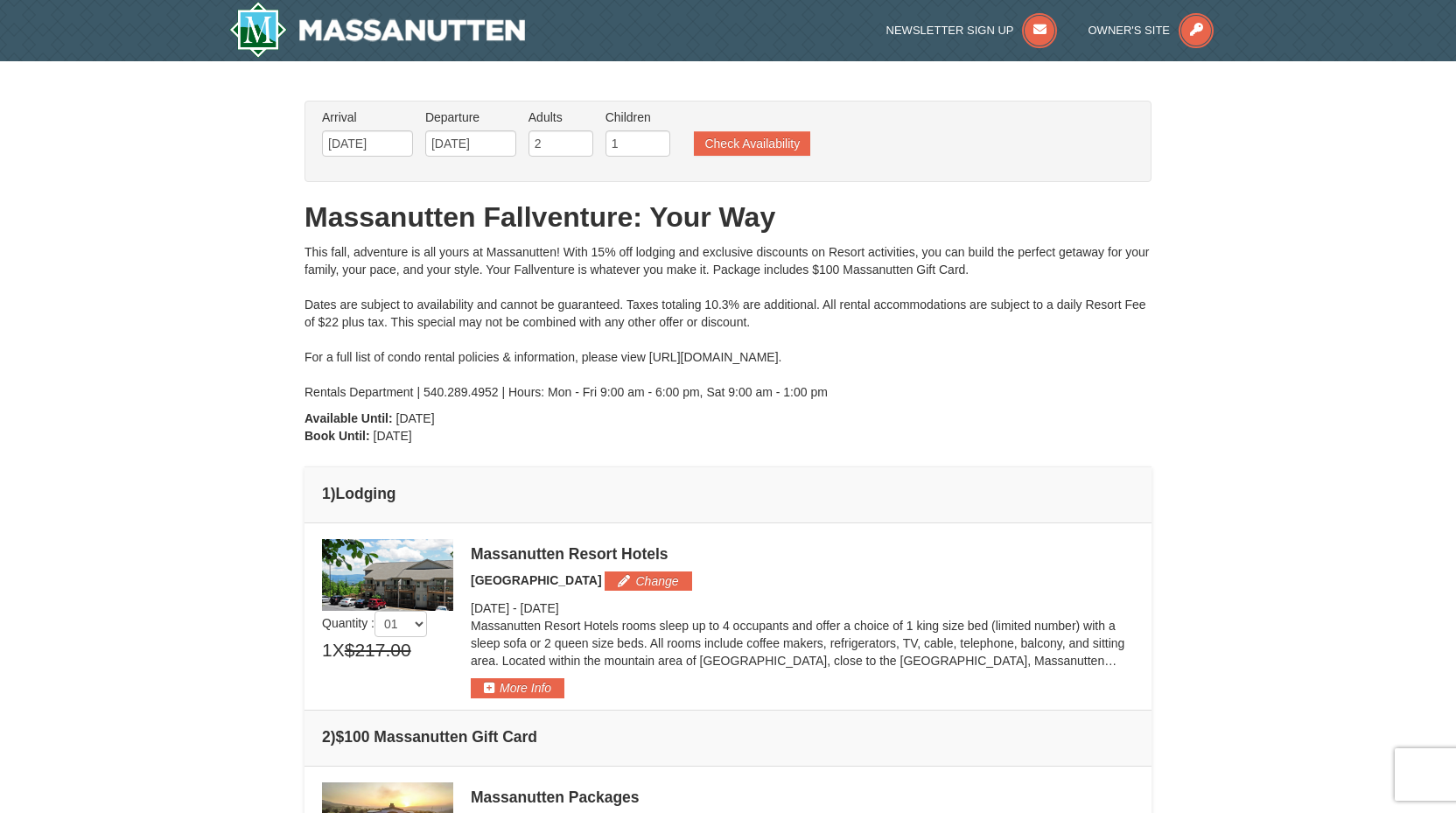
scroll to position [0, 0]
